Goal: Transaction & Acquisition: Purchase product/service

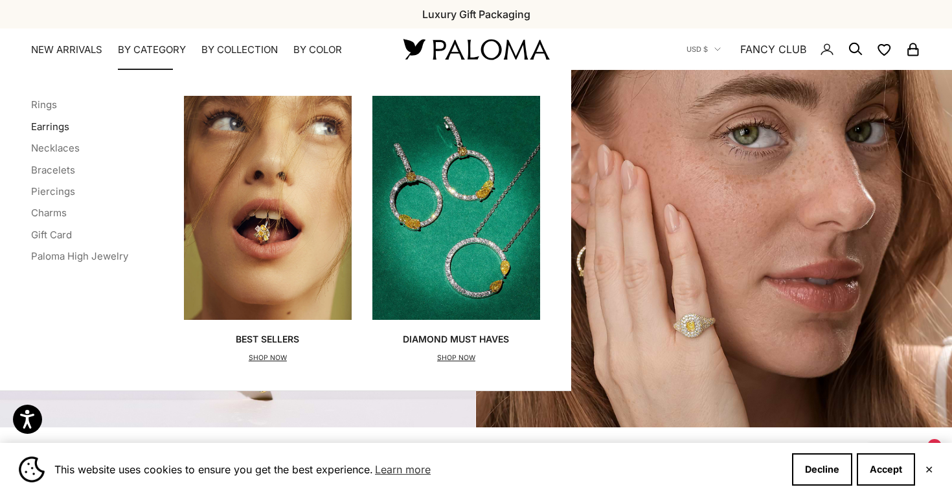
click at [52, 123] on link "Earrings" at bounding box center [50, 126] width 38 height 12
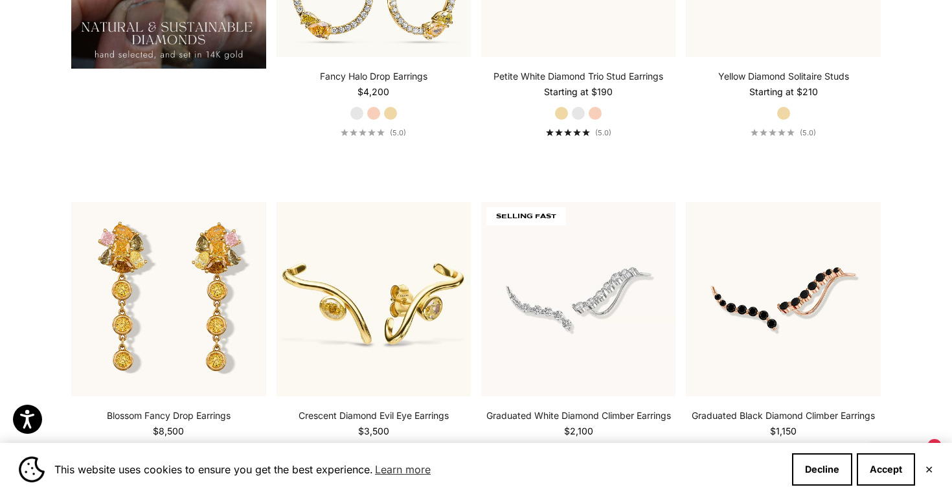
scroll to position [1305, 0]
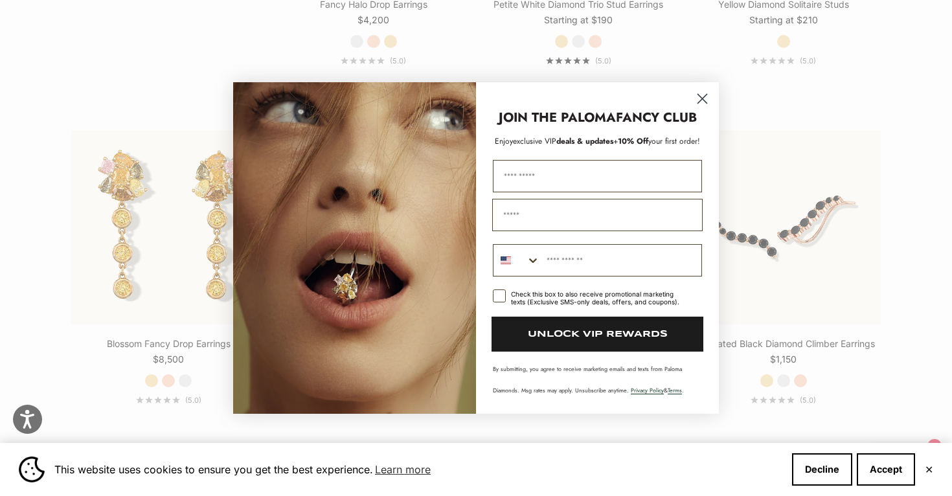
click at [706, 98] on circle "Close dialog" at bounding box center [701, 98] width 21 height 21
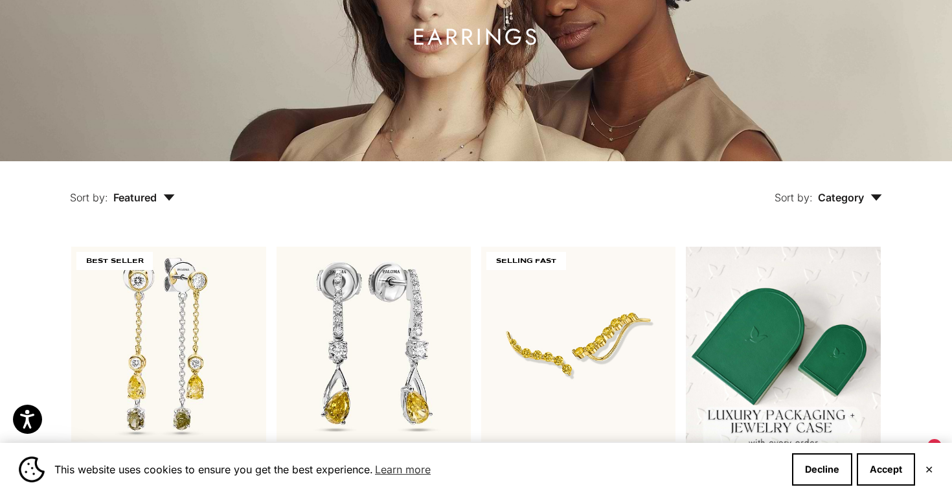
scroll to position [5, 0]
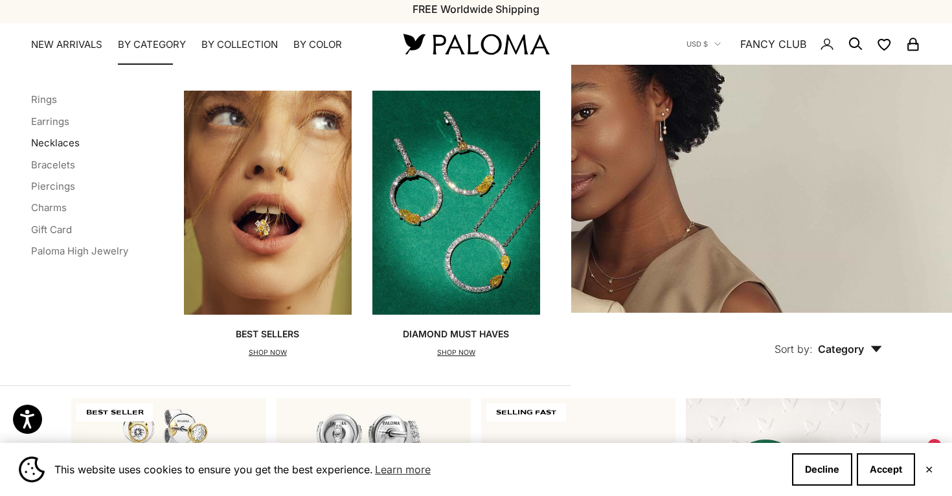
click at [64, 139] on link "Necklaces" at bounding box center [55, 143] width 49 height 12
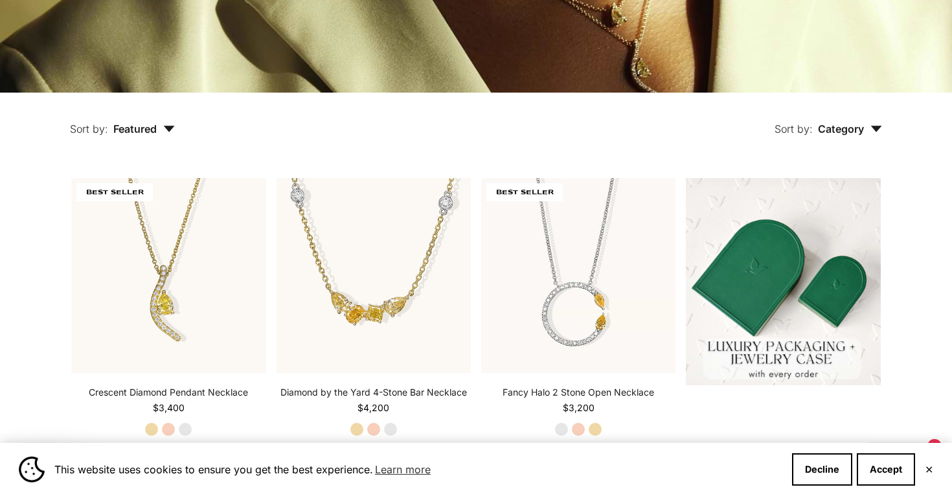
scroll to position [330, 0]
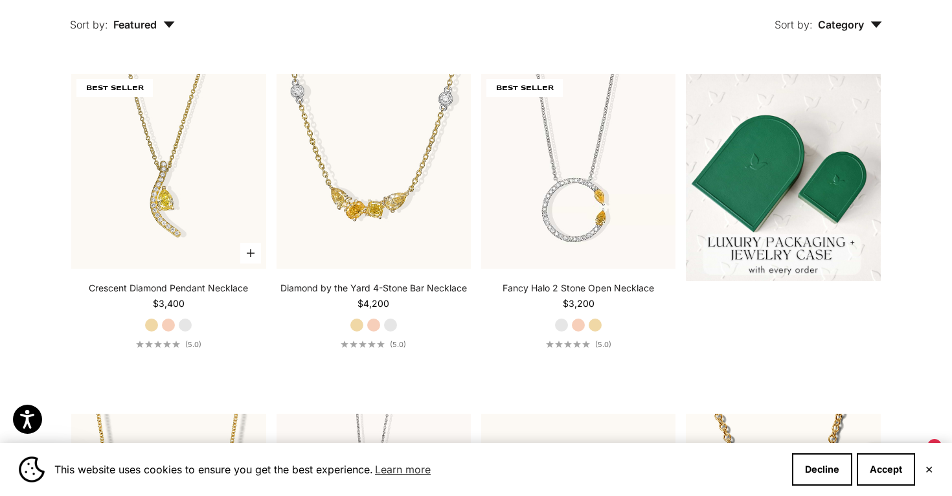
click at [166, 329] on label "Rose Gold" at bounding box center [168, 325] width 14 height 14
click at [185, 331] on label "White Gold" at bounding box center [185, 325] width 14 height 14
click at [157, 325] on label "Yellow Gold" at bounding box center [151, 325] width 14 height 14
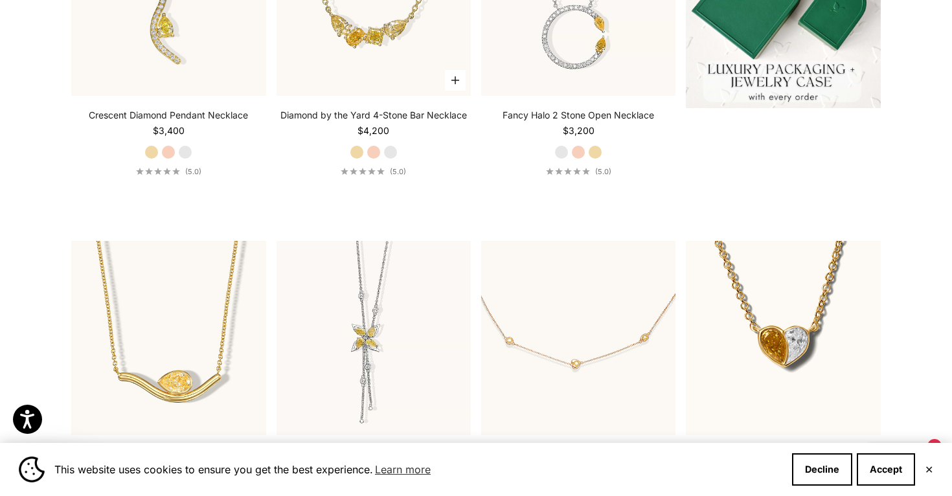
scroll to position [718, 0]
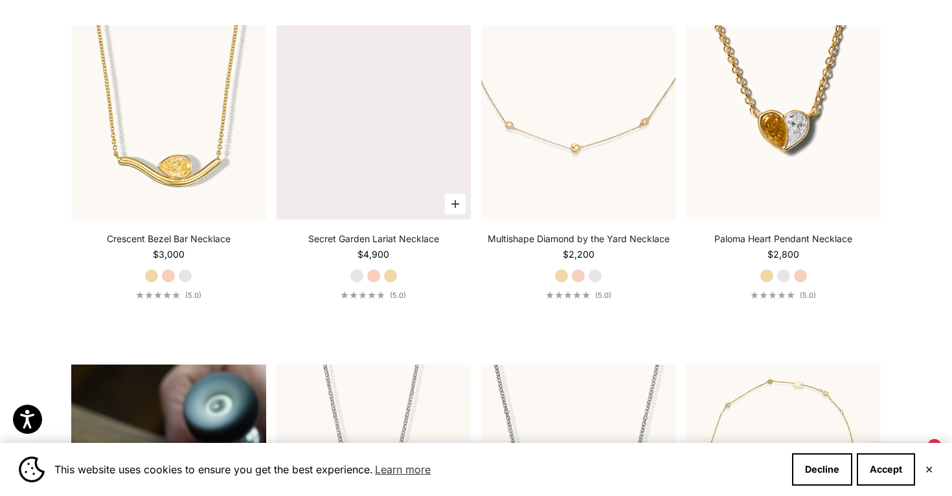
click at [355, 195] on video "#YellowGold\a#RoseGold\a#WhiteGold" at bounding box center [373, 122] width 194 height 194
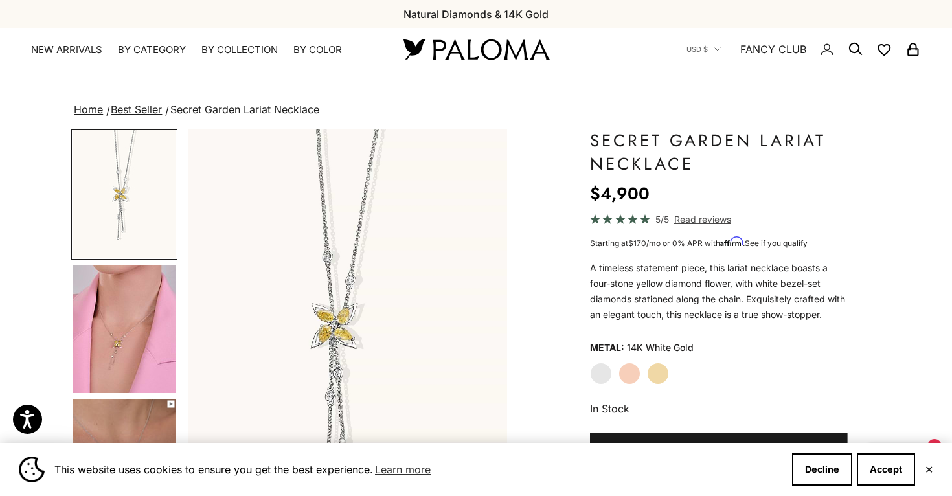
click at [148, 310] on img "Go to item 4" at bounding box center [125, 329] width 104 height 128
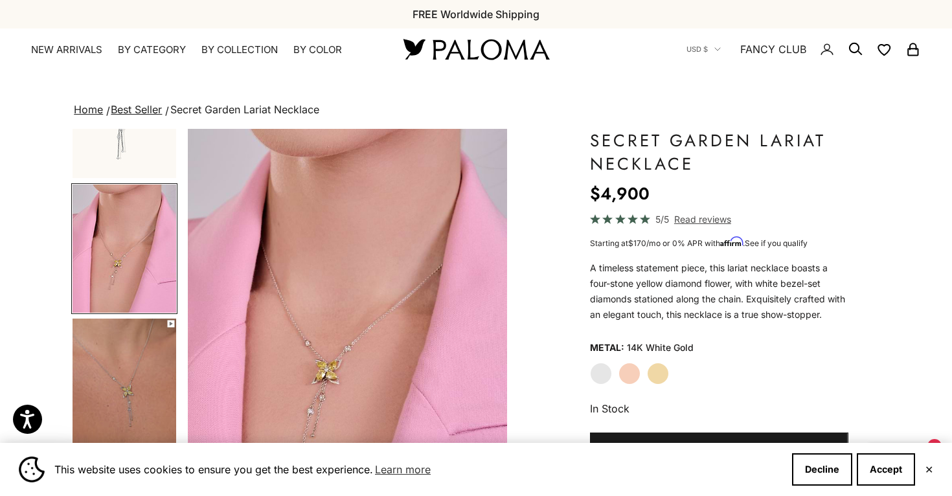
scroll to position [100, 0]
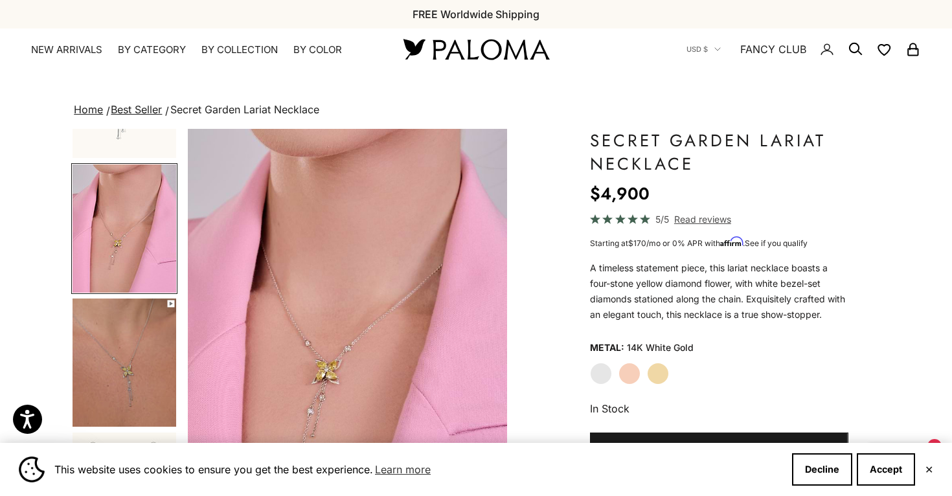
click at [145, 355] on img "Go to item 5" at bounding box center [125, 362] width 104 height 128
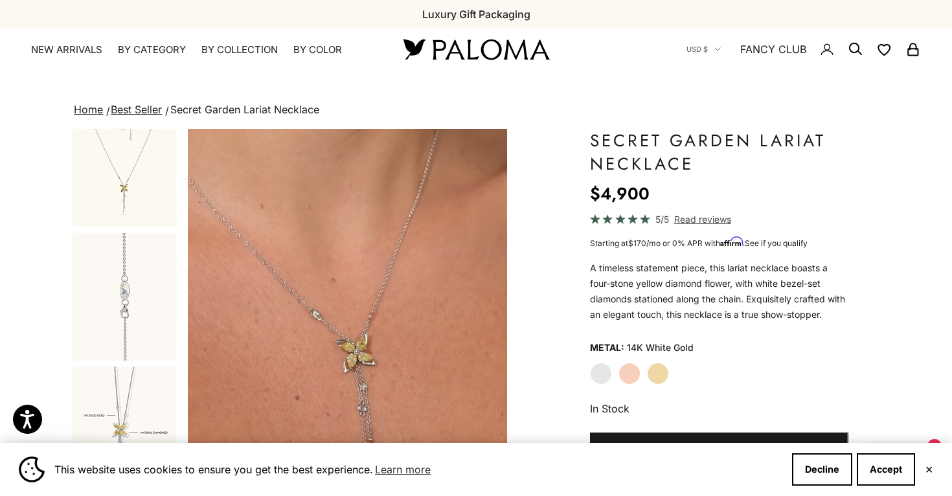
scroll to position [434, 0]
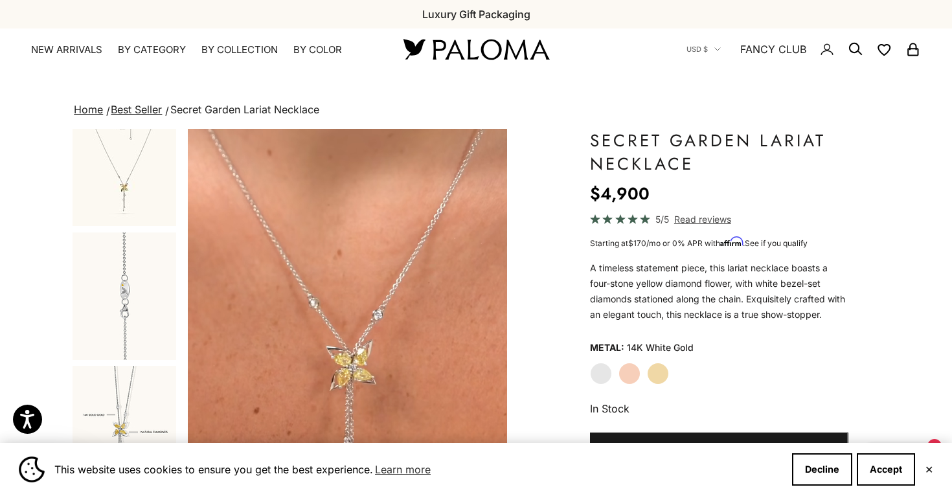
click at [145, 355] on img "Go to item 7" at bounding box center [125, 296] width 104 height 128
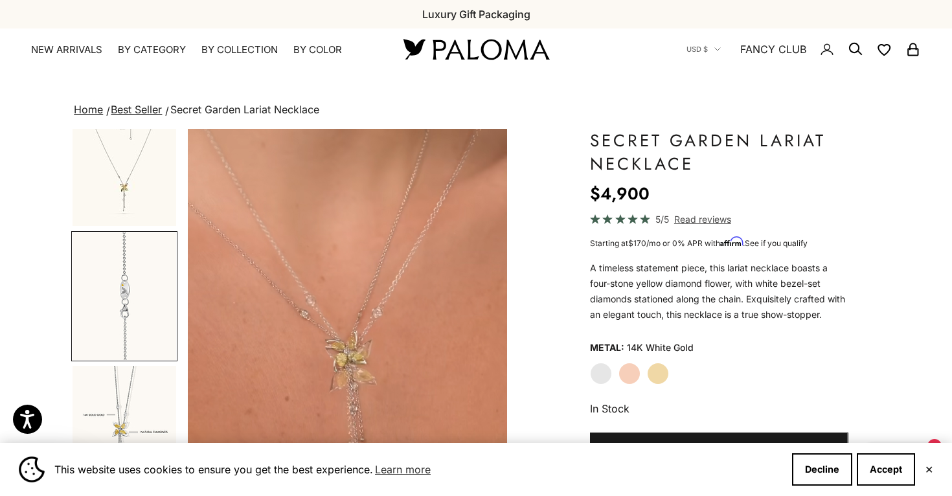
scroll to position [405, 0]
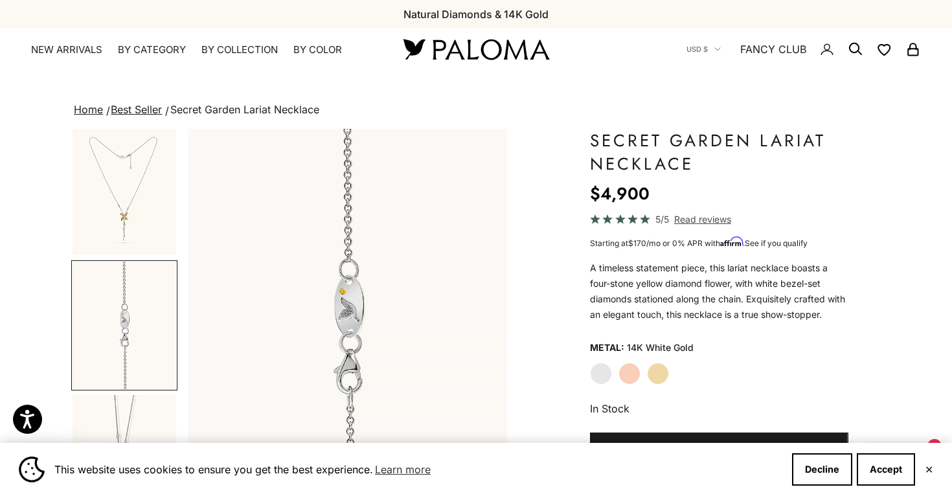
click at [148, 407] on img "Go to item 10" at bounding box center [125, 459] width 104 height 128
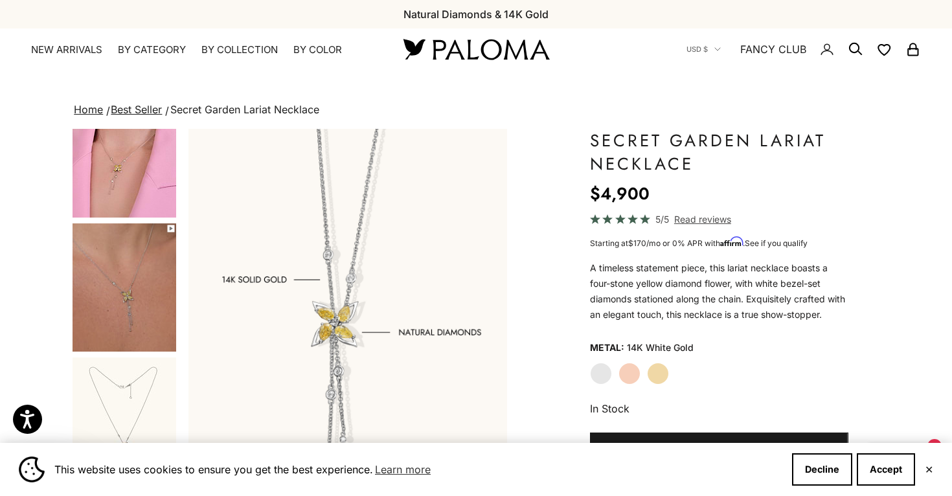
scroll to position [0, 0]
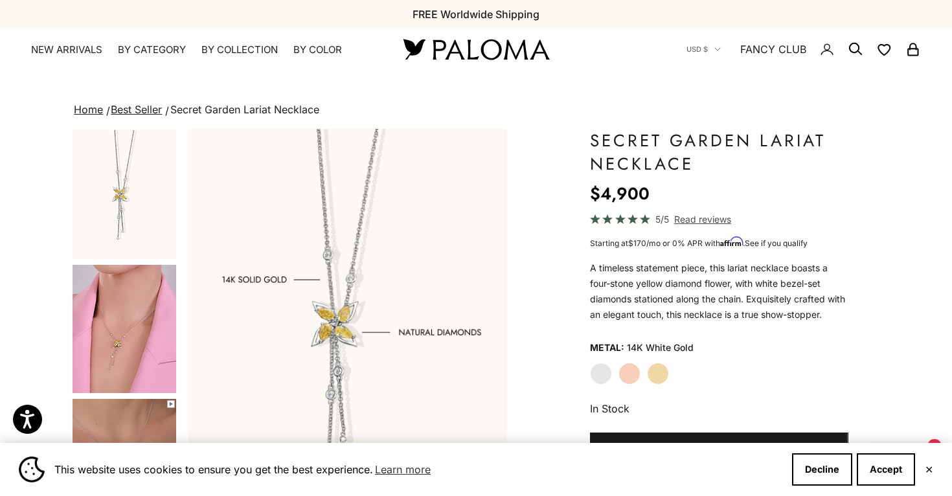
click at [638, 363] on div "White Gold Rose Gold Yellow Gold" at bounding box center [719, 374] width 258 height 22
click at [634, 374] on label "Rose Gold" at bounding box center [629, 374] width 22 height 22
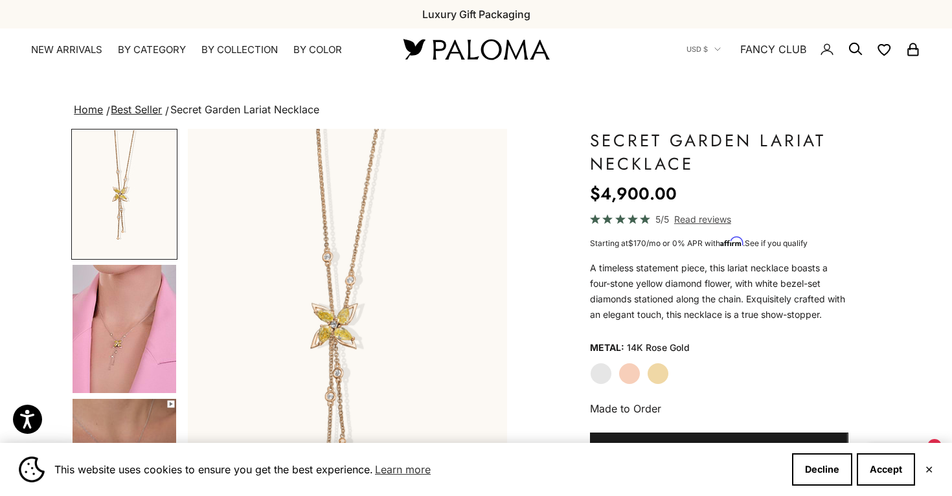
click at [657, 368] on label "Yellow Gold" at bounding box center [658, 374] width 22 height 22
click at [161, 381] on img "Go to item 4" at bounding box center [125, 329] width 104 height 128
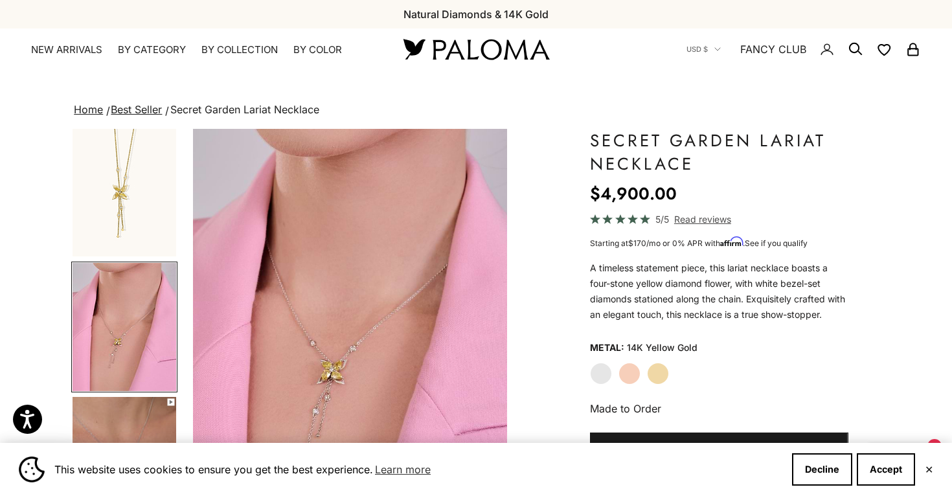
scroll to position [0, 335]
